Goal: Task Accomplishment & Management: Complete application form

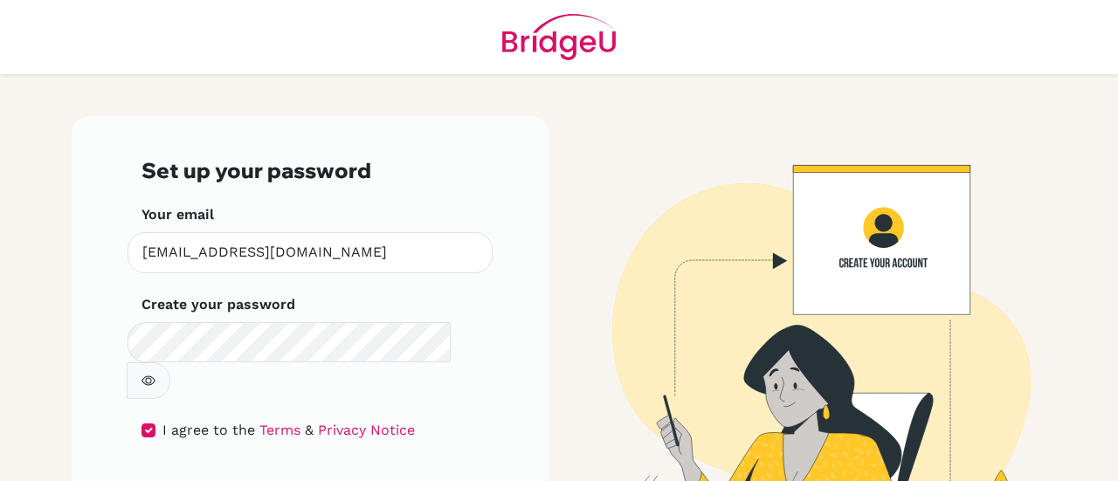
scroll to position [59, 0]
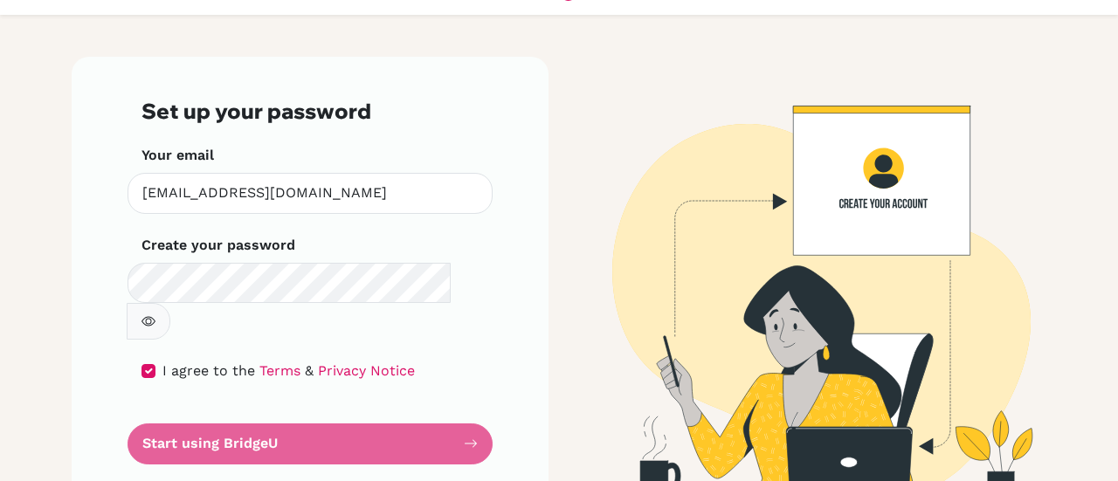
click at [468, 407] on form "Set up your password Your email nahla.amin@bbs.edu.kw Invalid email Create your…" at bounding box center [309, 281] width 337 height 365
click at [264, 404] on form "Set up your password Your email nahla.amin@bbs.edu.kw Invalid email Create your…" at bounding box center [309, 281] width 337 height 365
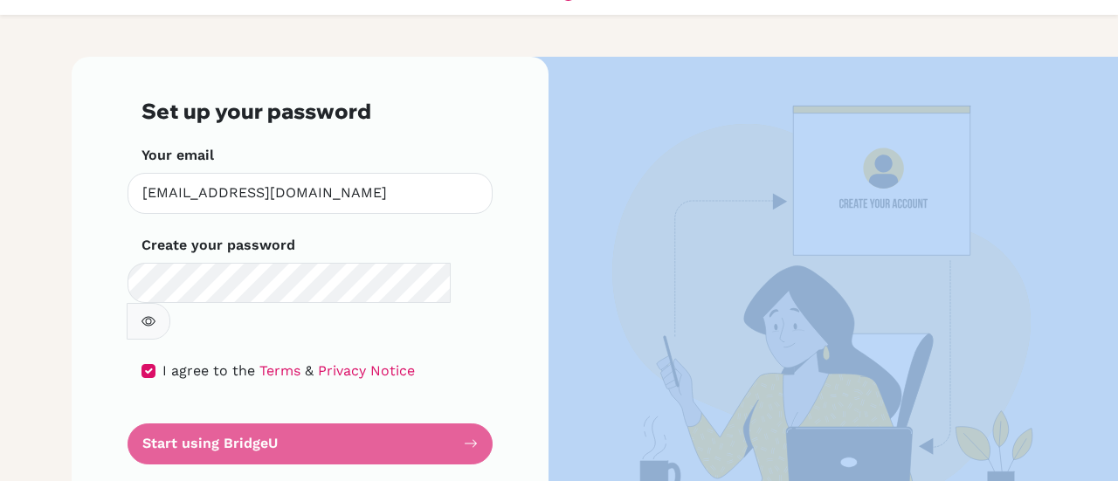
click at [264, 404] on form "Set up your password Your email nahla.amin@bbs.edu.kw Invalid email Create your…" at bounding box center [309, 281] width 337 height 365
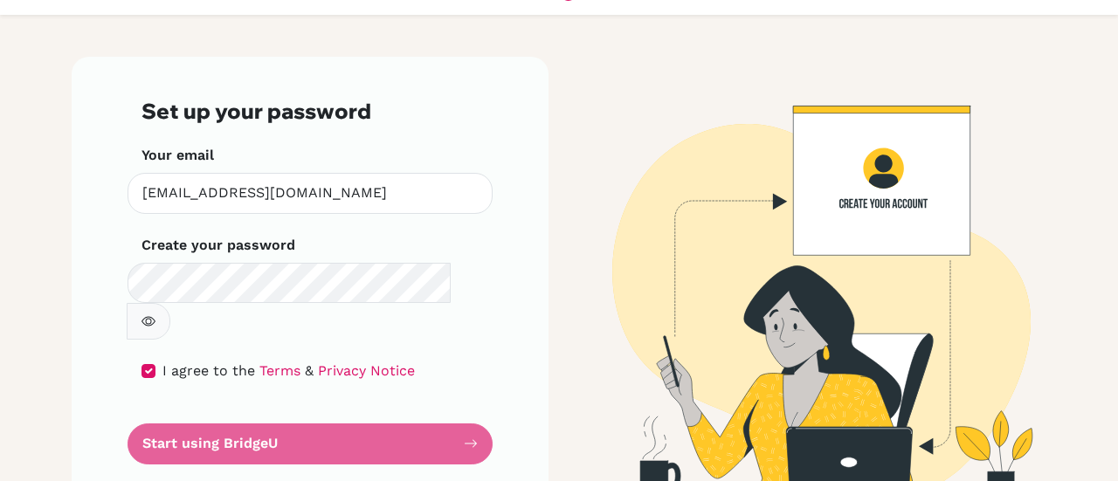
click at [495, 84] on div "Set up your password Your email nahla.amin@bbs.edu.kw Invalid email Create your…" at bounding box center [310, 281] width 477 height 449
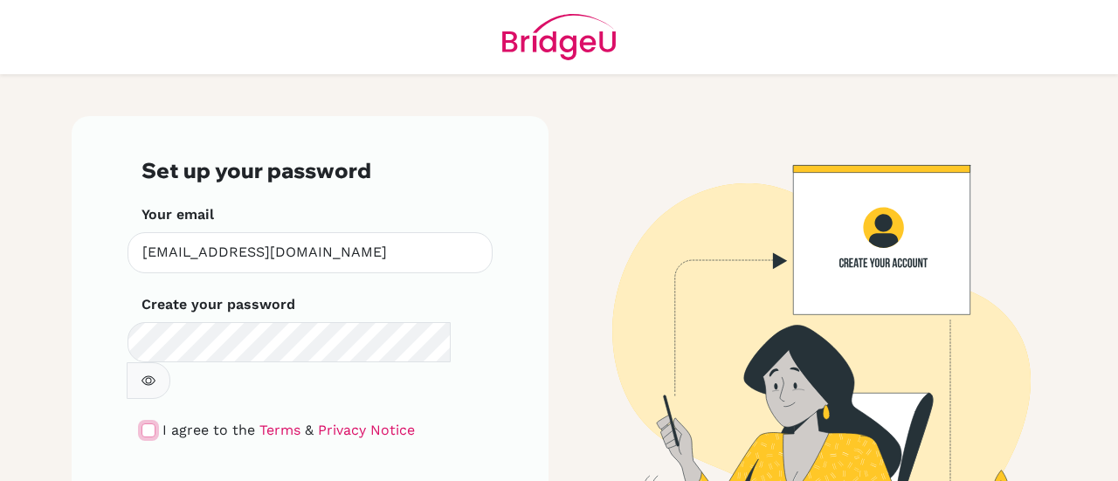
click at [141, 424] on input "checkbox" at bounding box center [148, 431] width 14 height 14
checkbox input "true"
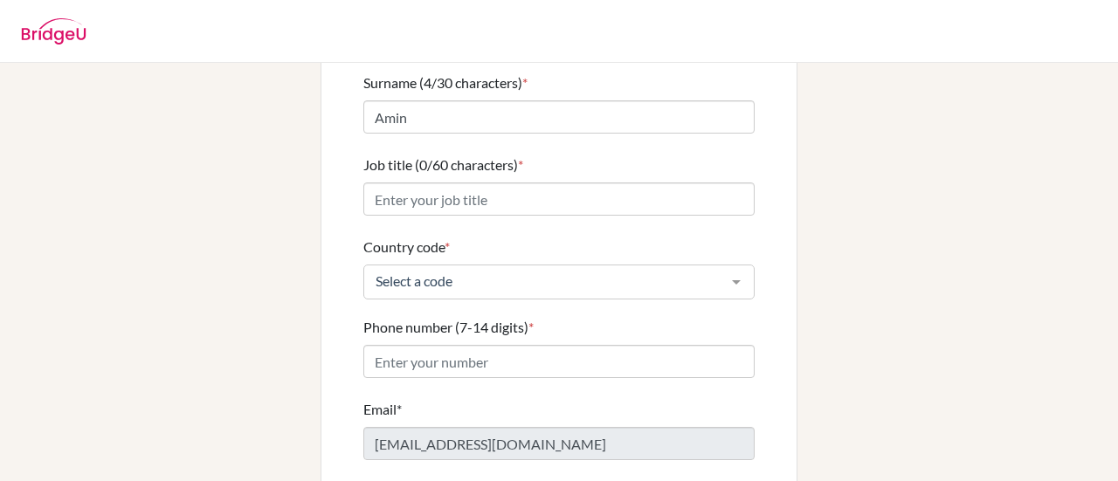
scroll to position [243, 0]
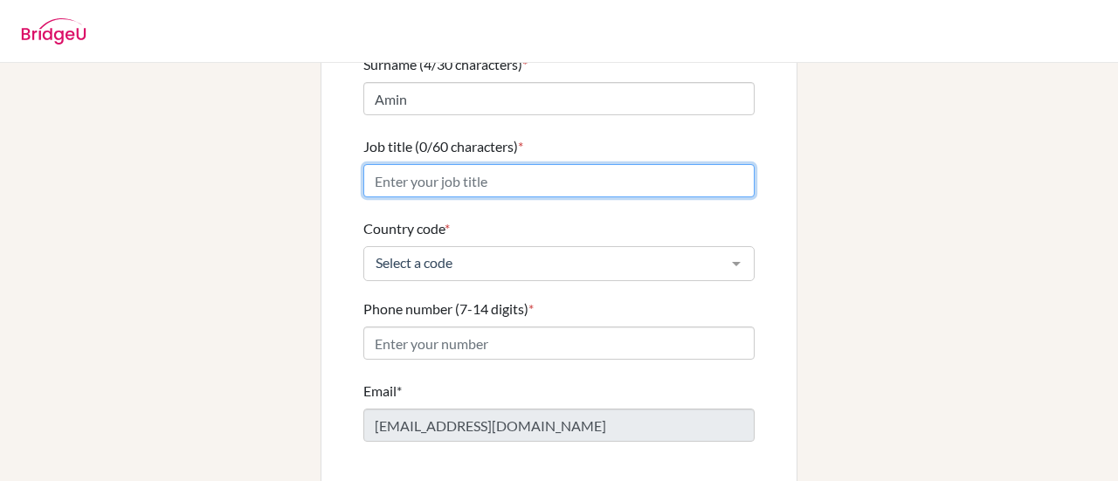
click at [440, 164] on input "Job title (0/60 characters) *" at bounding box center [558, 180] width 391 height 33
click at [537, 170] on input "Job title (0/60 characters) *" at bounding box center [558, 180] width 391 height 33
type input "HOD Languages Department"
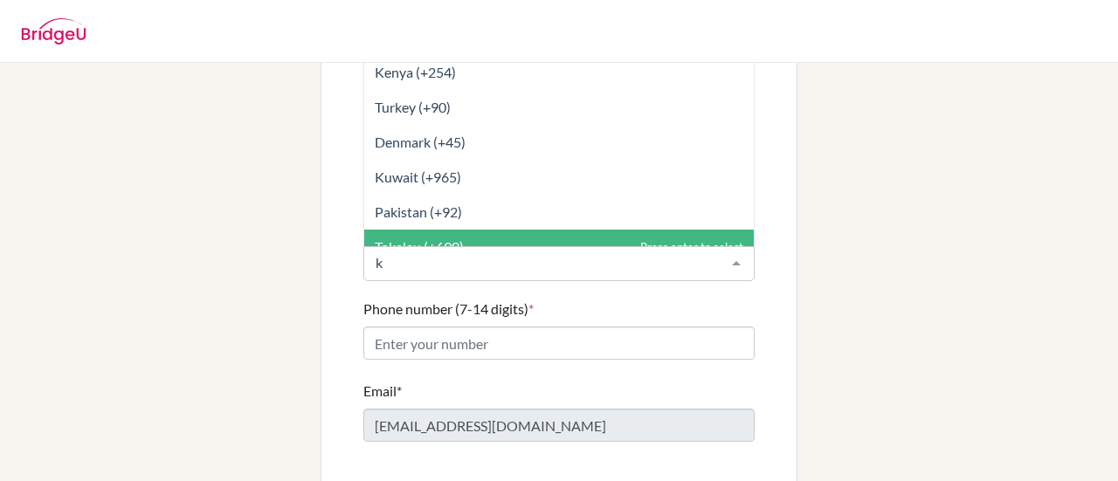
type input "ku"
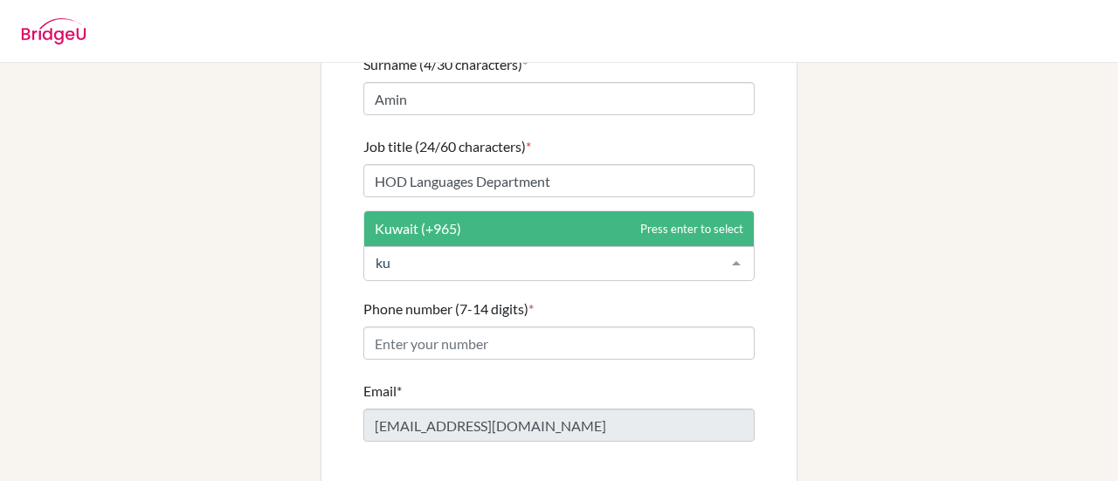
click at [470, 211] on span "Kuwait (+965)" at bounding box center [559, 228] width 390 height 35
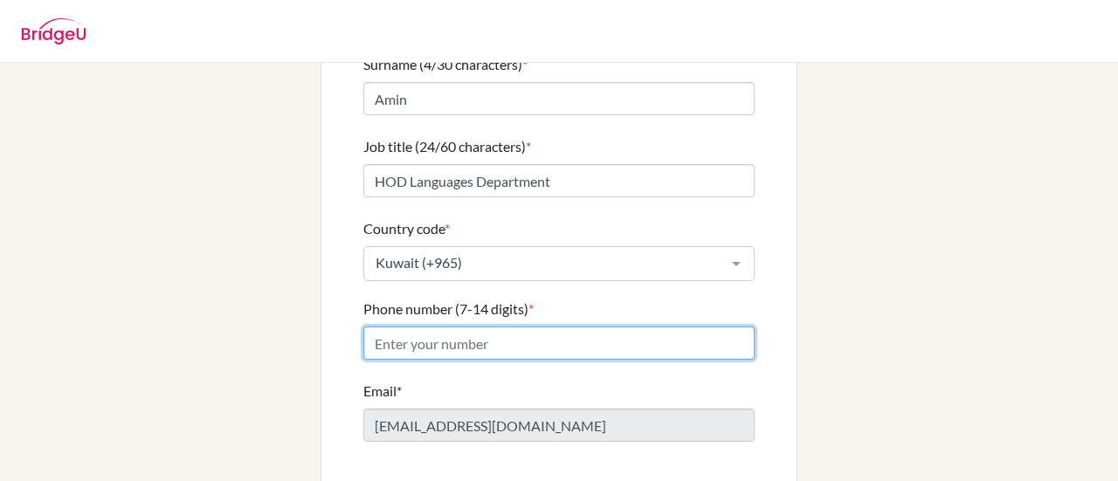
click at [470, 331] on input "Phone number (7-14 digits) *" at bounding box center [558, 343] width 391 height 33
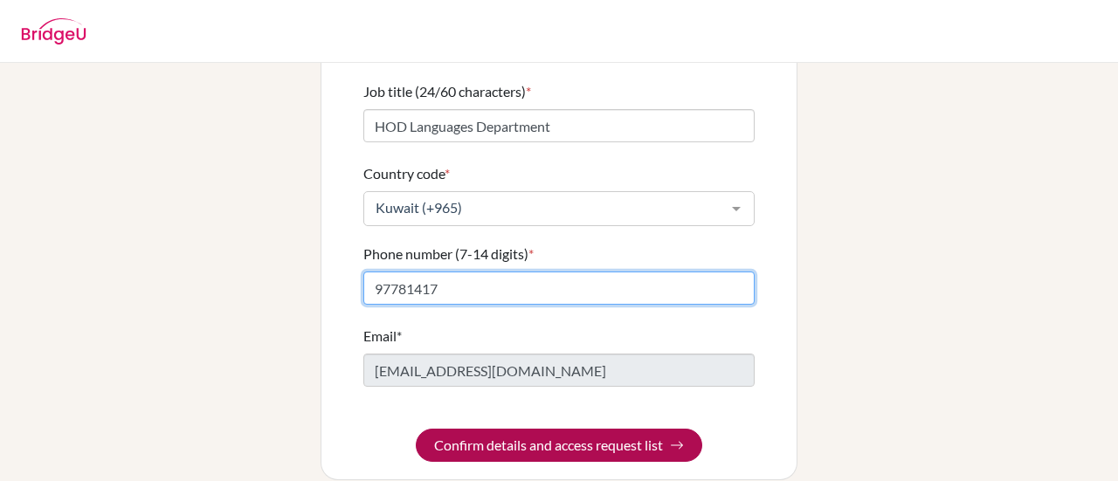
type input "97781417"
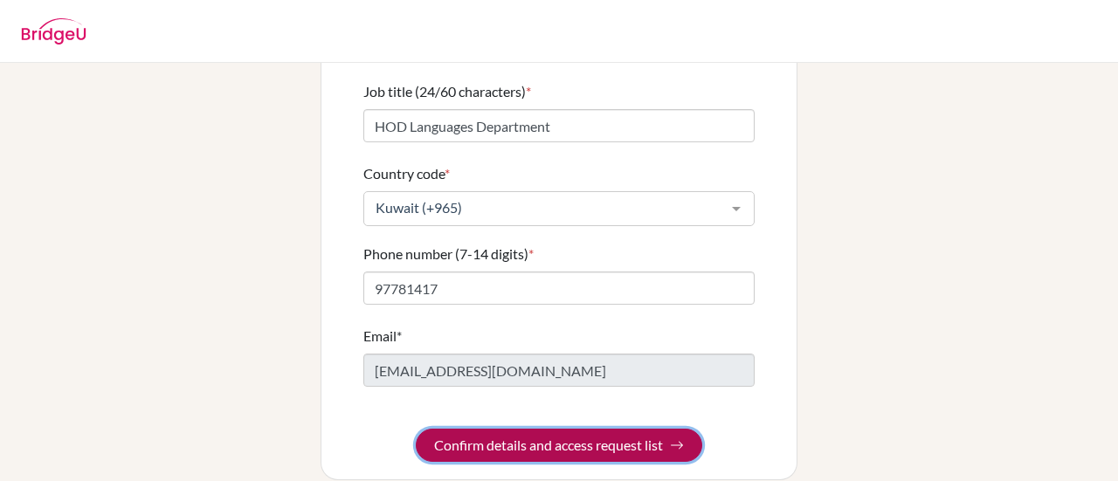
click at [562, 429] on button "Confirm details and access request list" at bounding box center [559, 445] width 286 height 33
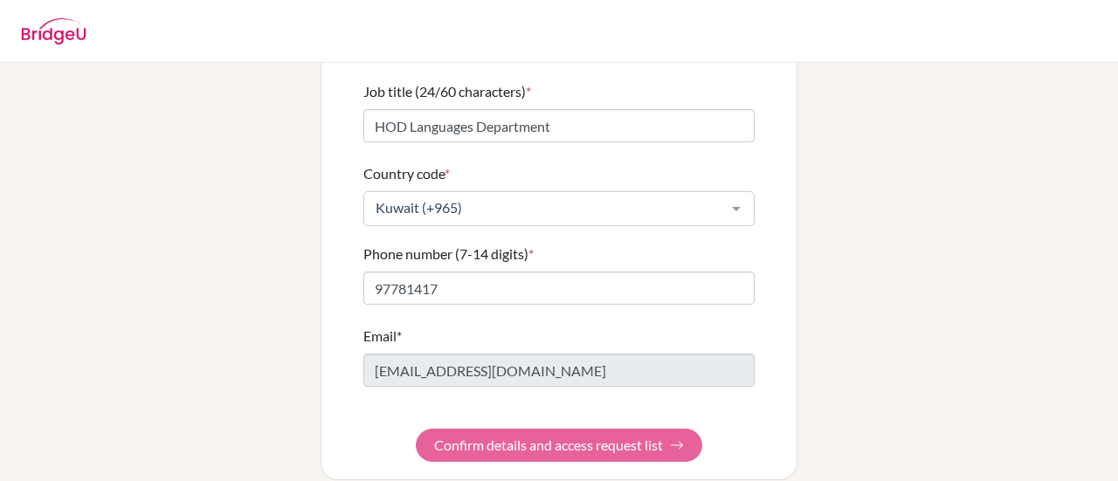
scroll to position [0, 0]
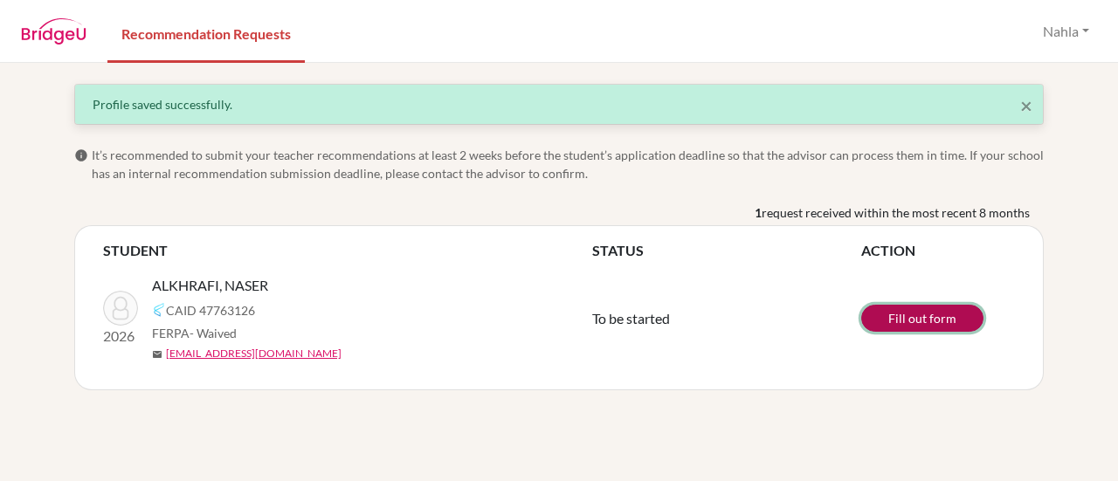
click at [931, 314] on link "Fill out form" at bounding box center [922, 318] width 122 height 27
click at [267, 282] on div "ALKHRAFI, NASER" at bounding box center [378, 285] width 453 height 21
click at [260, 284] on span "ALKHRAFI, NASER" at bounding box center [210, 285] width 116 height 21
copy span "NASER"
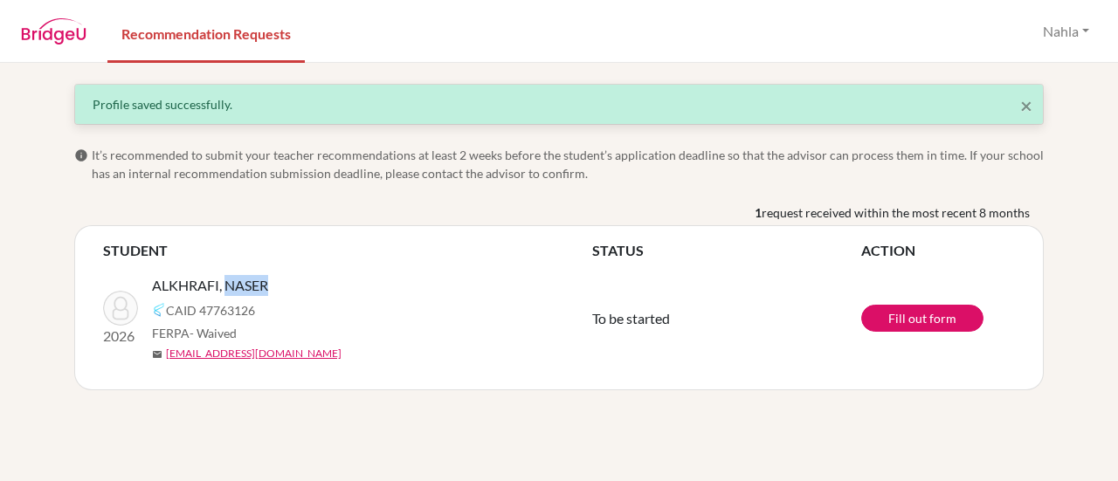
click at [291, 275] on div "ALKHRAFI, NASER" at bounding box center [378, 285] width 453 height 21
click at [189, 284] on span "ALKHRAFI, NASER" at bounding box center [210, 285] width 116 height 21
copy span "ALKHRAFI, NASER"
